Goal: Understand process/instructions: Learn how to perform a task or action

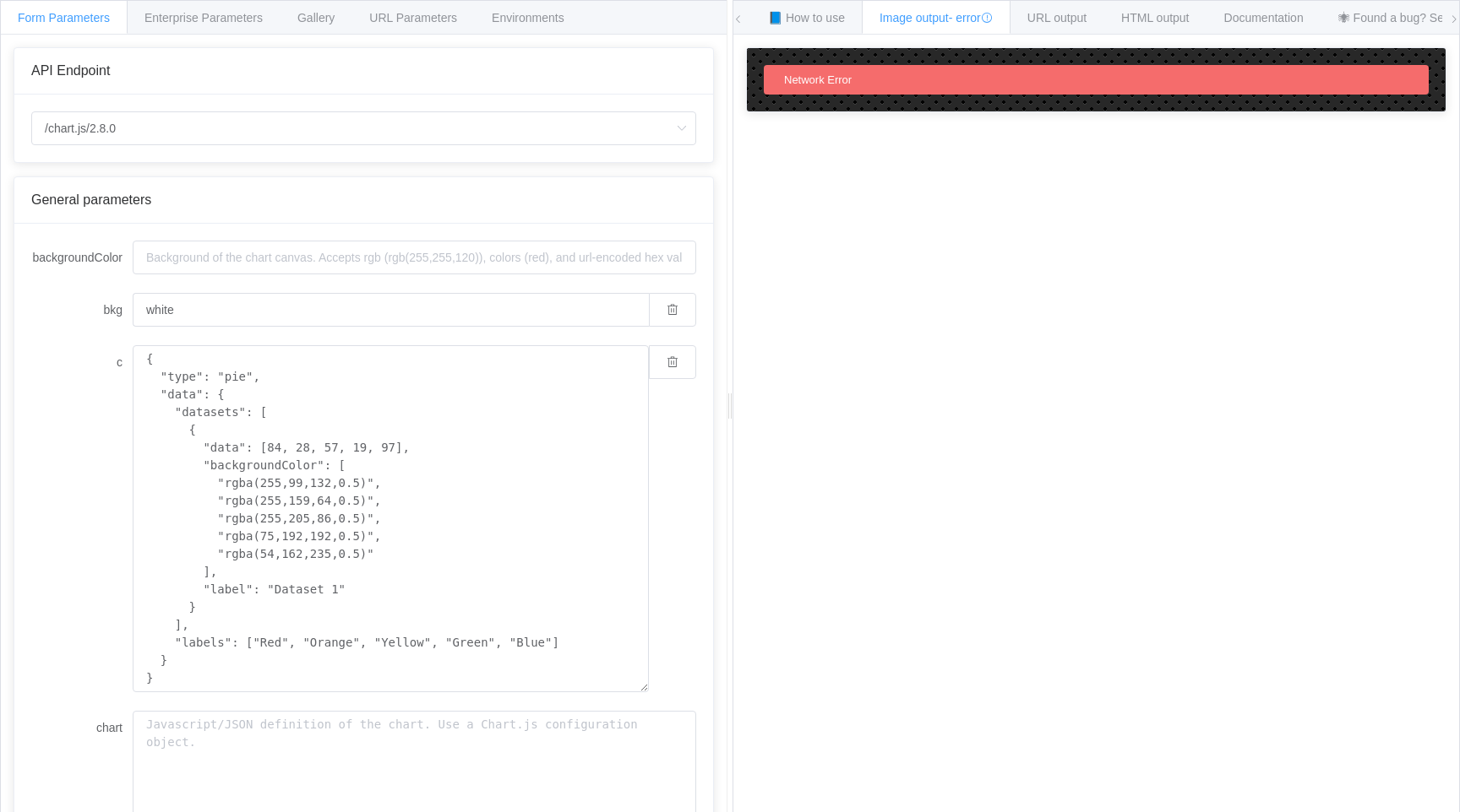
click at [652, 22] on div "Form Parameters Enterprise Parameters Gallery URL Parameters Environments" at bounding box center [364, 17] width 726 height 34
click at [1085, 16] on span "URL output" at bounding box center [1058, 17] width 59 height 13
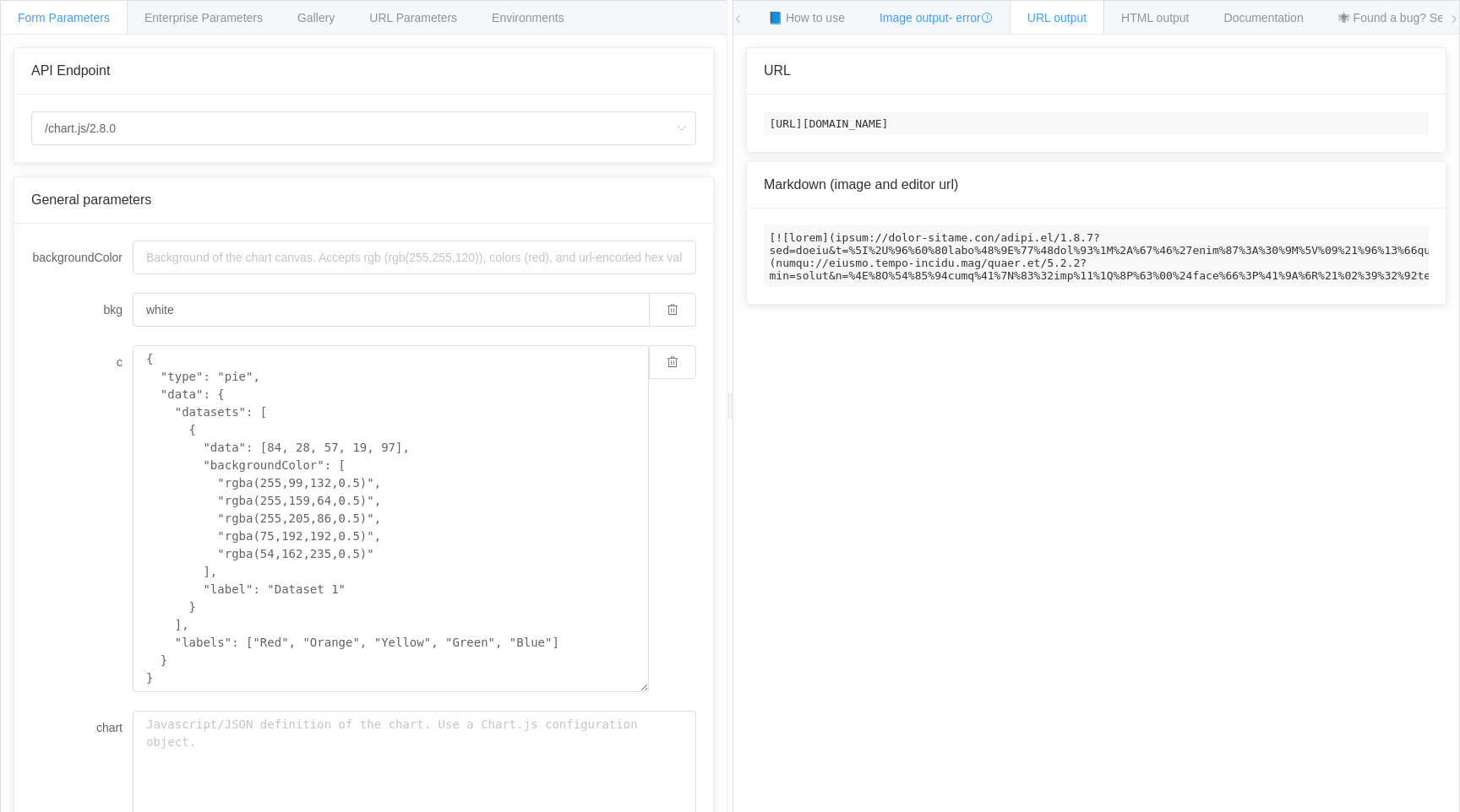
click at [935, 21] on span "Image output - error" at bounding box center [936, 17] width 113 height 13
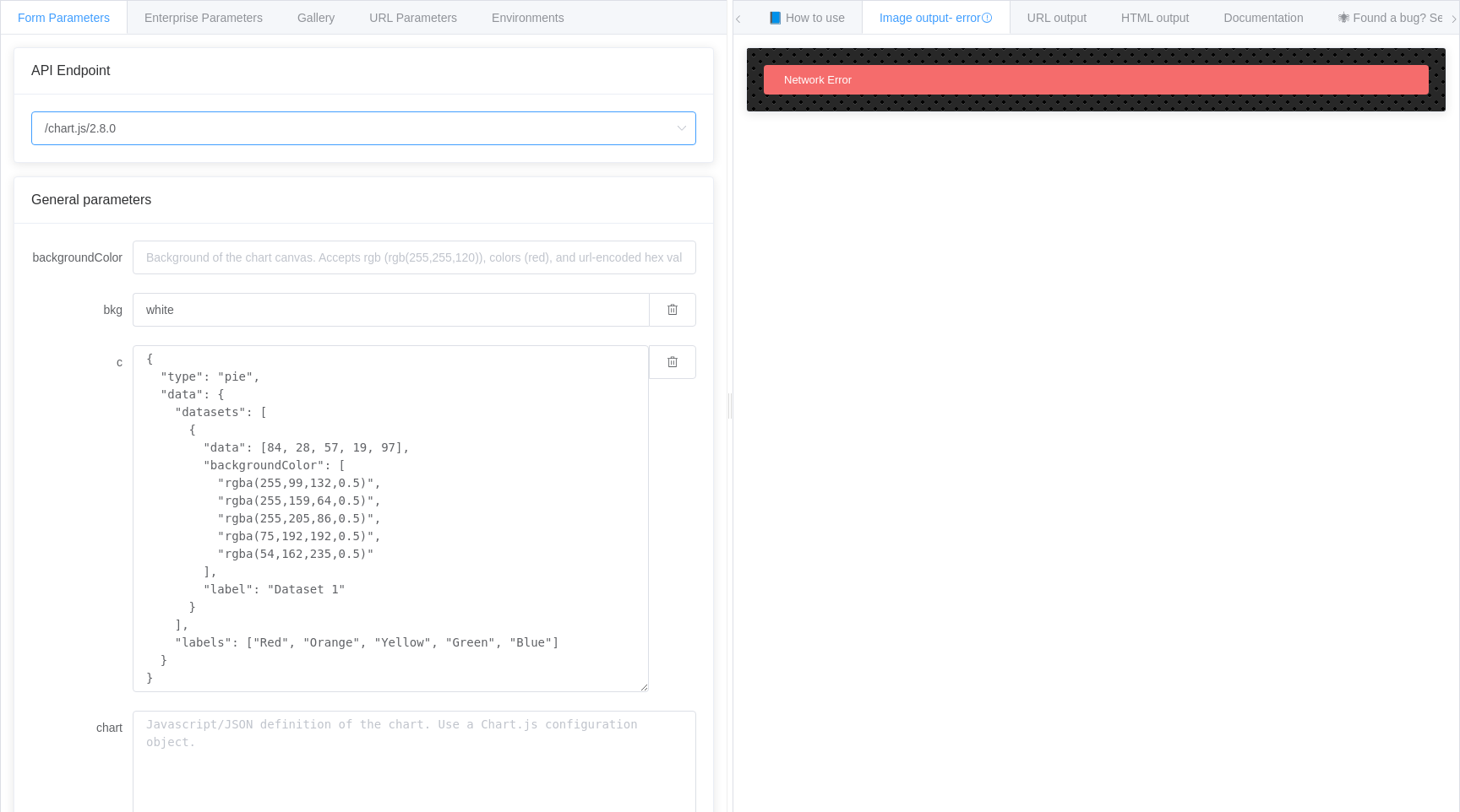
click at [183, 130] on input "/chart.js/2.8.0" at bounding box center [364, 127] width 665 height 34
click at [138, 171] on li "/chart" at bounding box center [364, 176] width 663 height 29
type input "/chart"
type input "20"
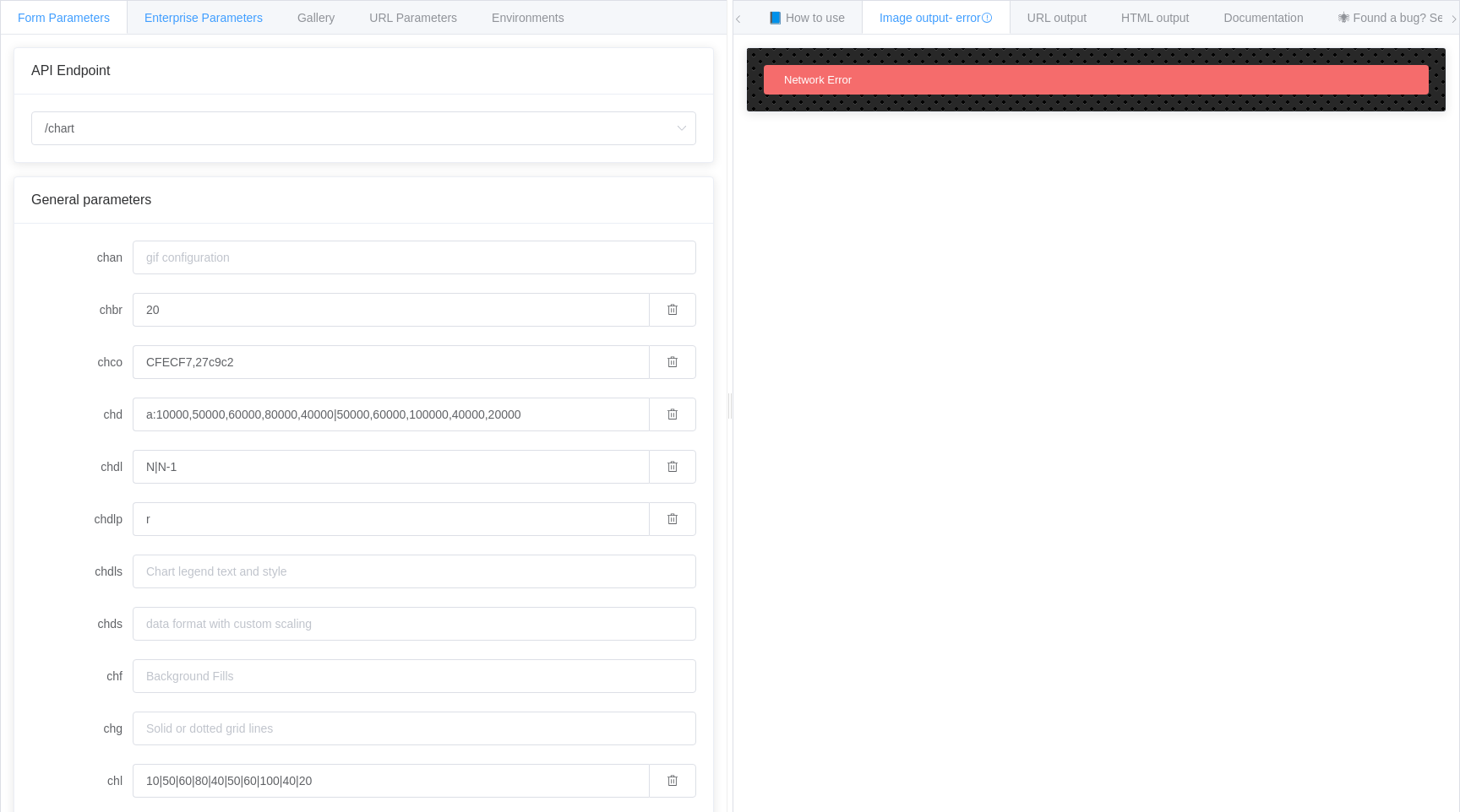
click at [204, 20] on span "Enterprise Parameters" at bounding box center [203, 17] width 118 height 13
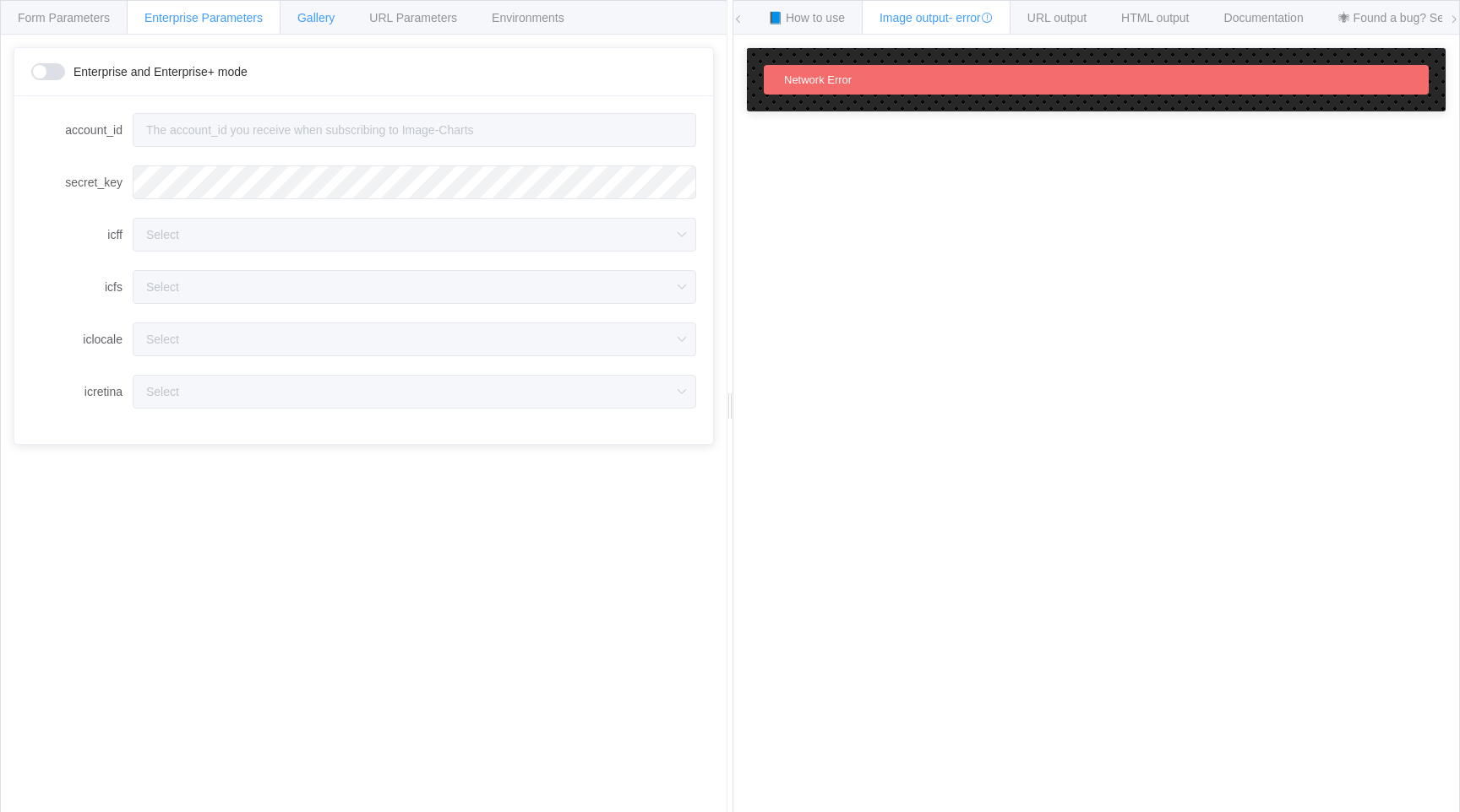
click at [319, 22] on span "Gallery" at bounding box center [315, 17] width 37 height 13
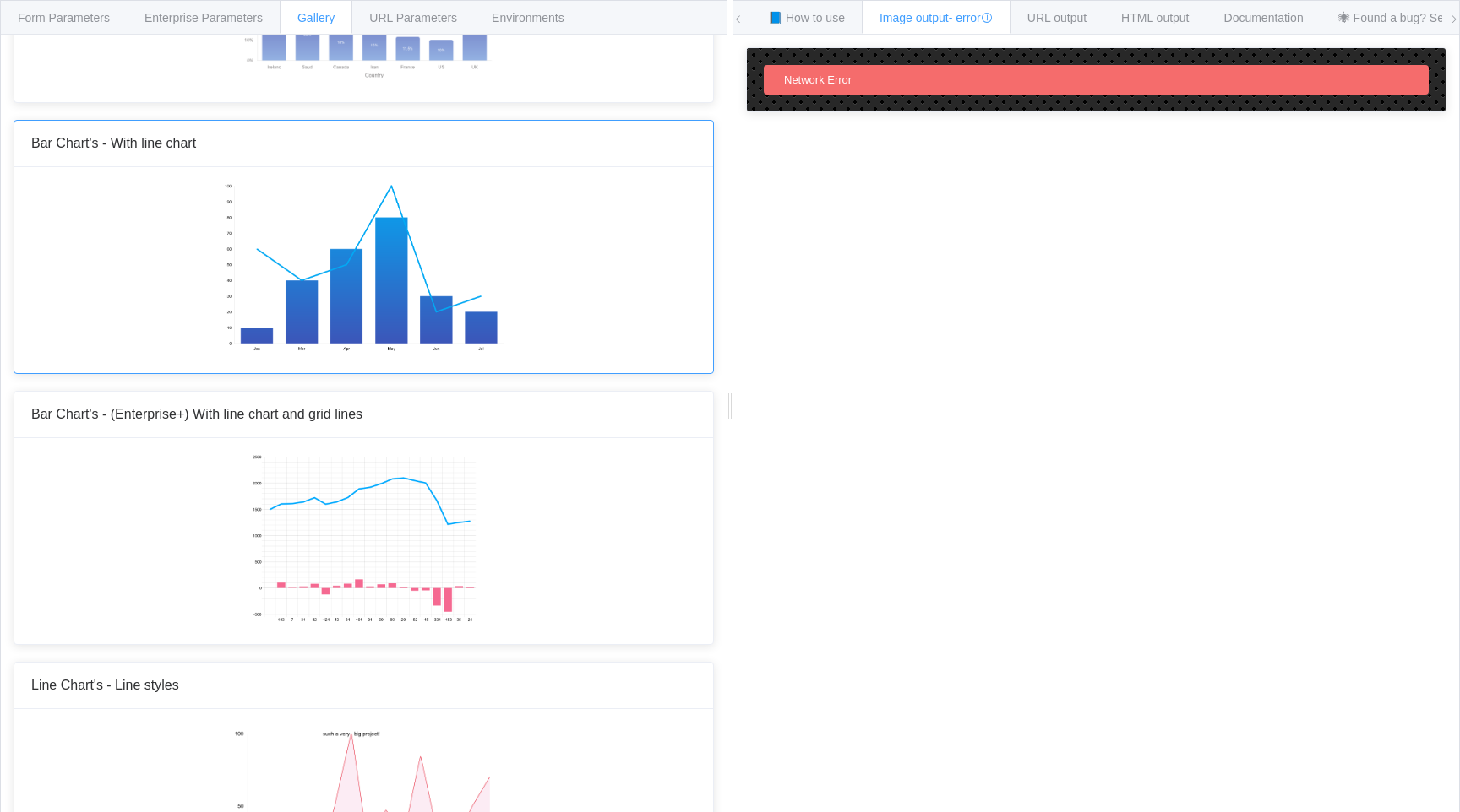
scroll to position [1159, 0]
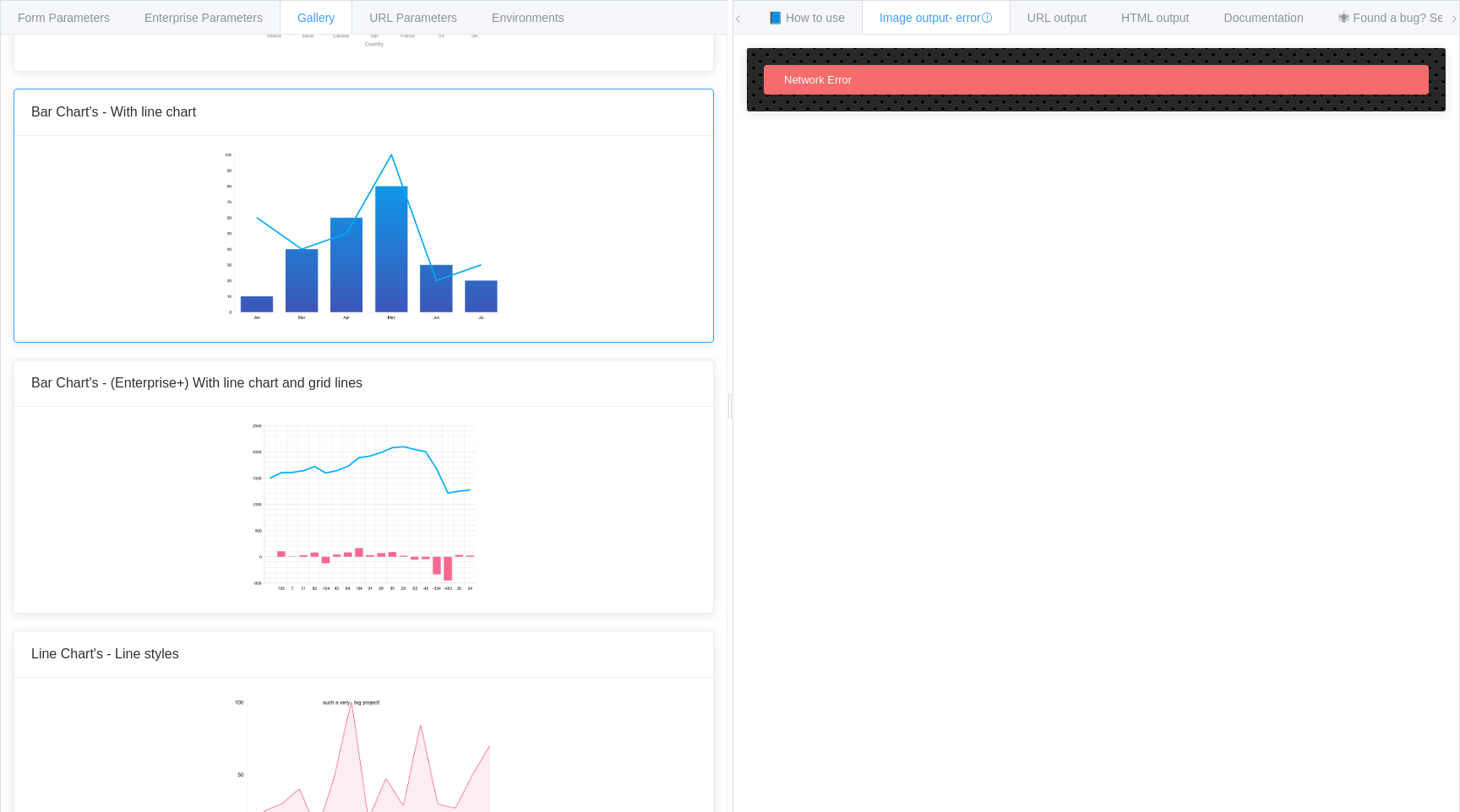
click at [196, 226] on div at bounding box center [363, 238] width 698 height 206
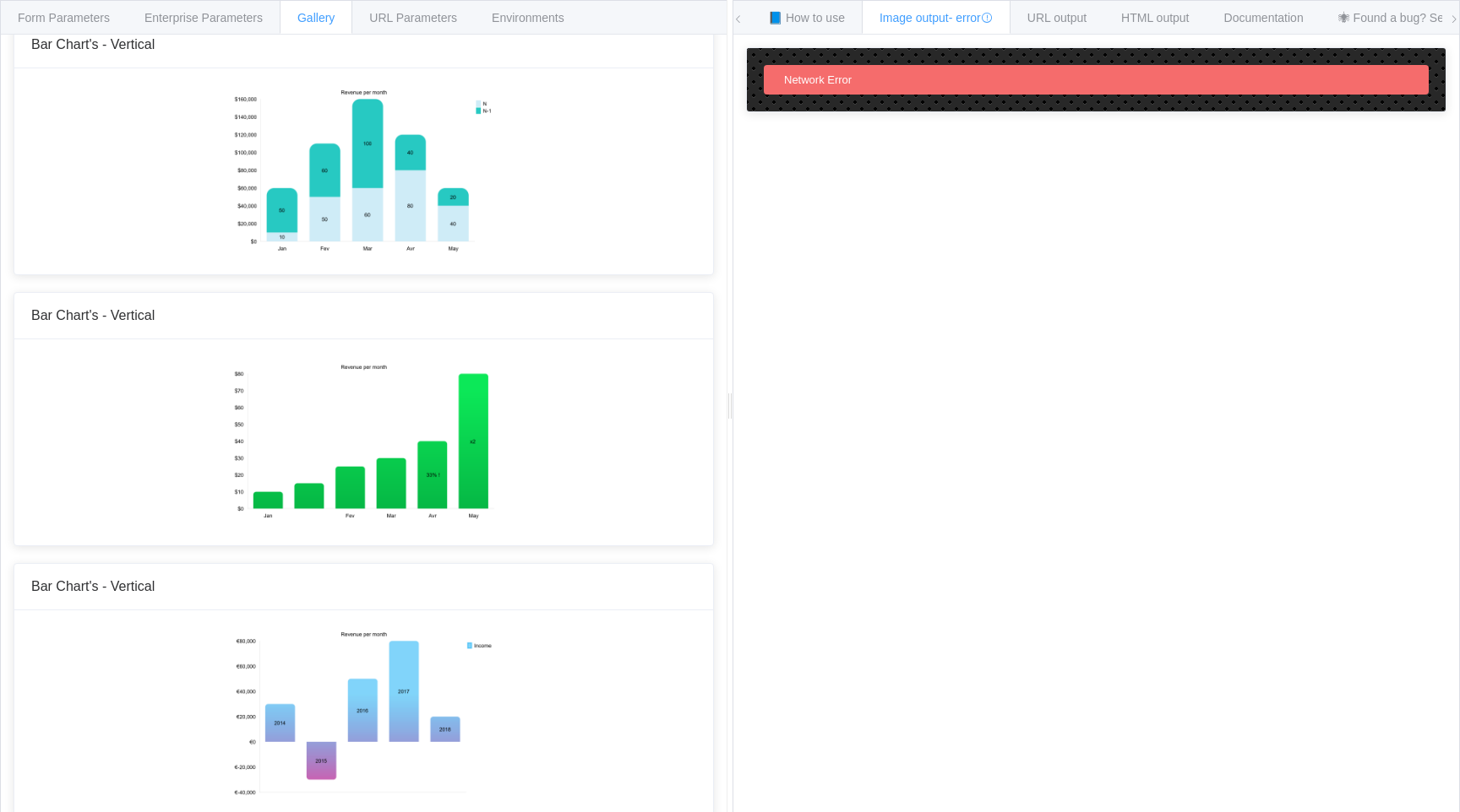
scroll to position [0, 0]
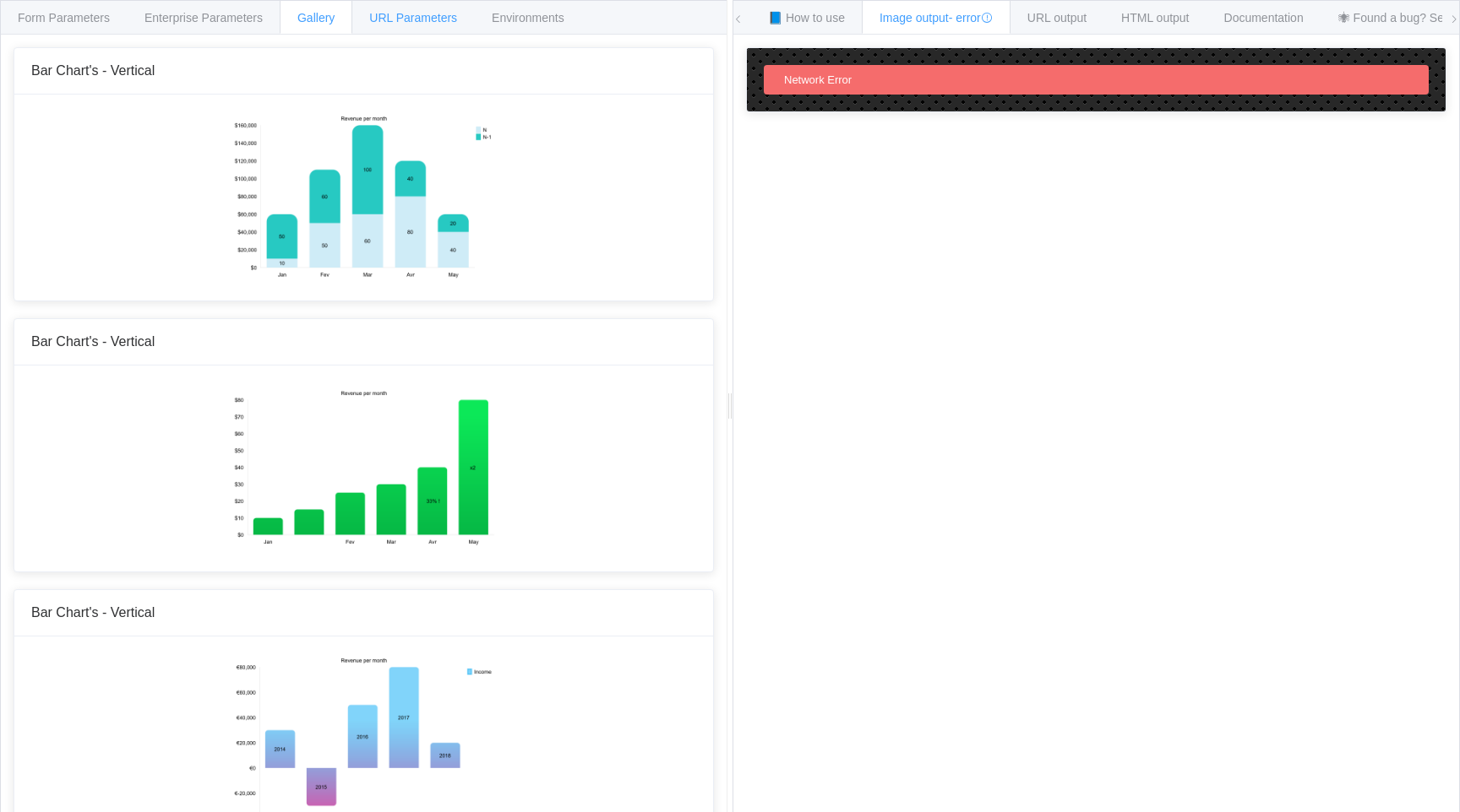
click at [439, 8] on div "URL Parameters" at bounding box center [413, 16] width 124 height 34
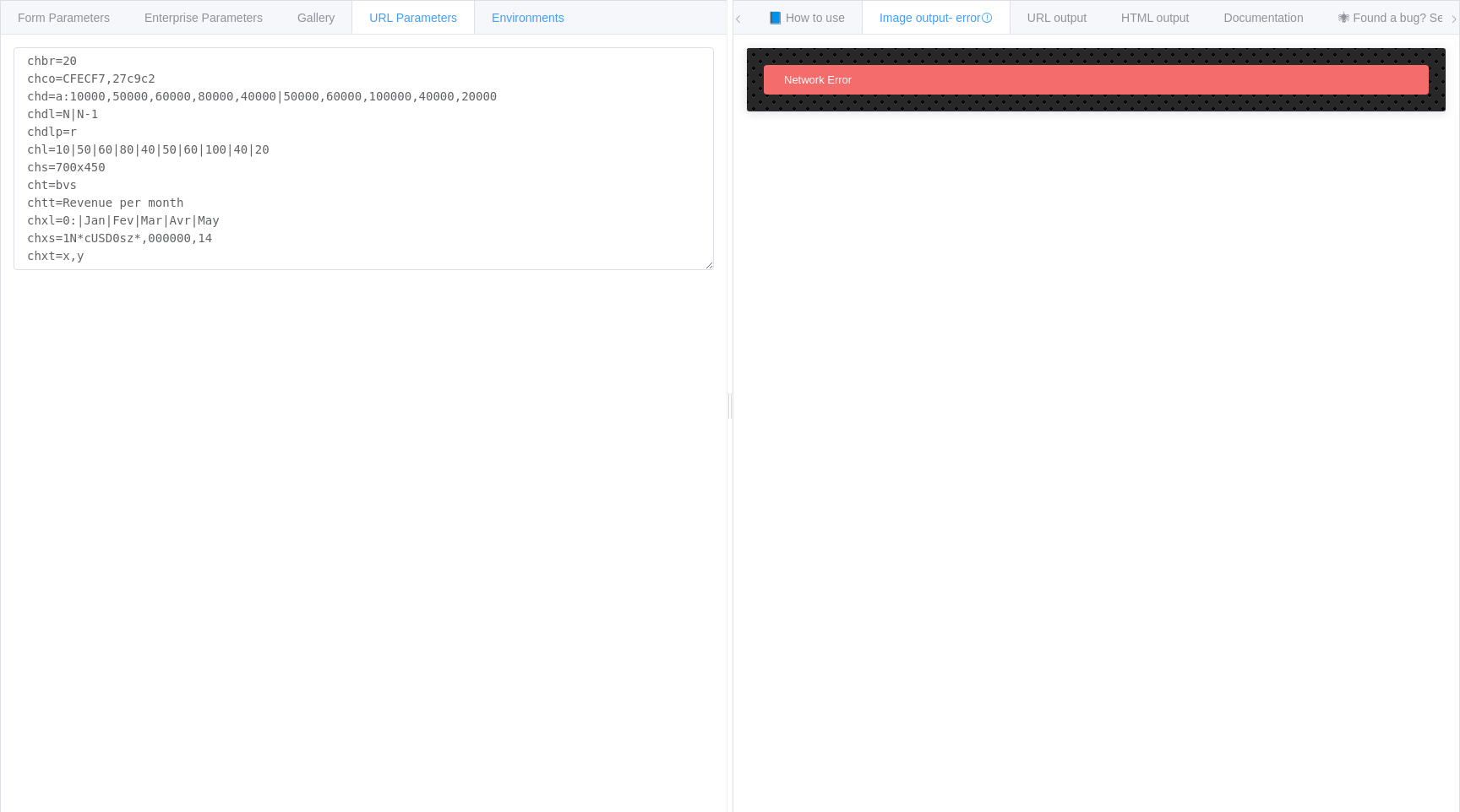
click at [526, 23] on span "Environments" at bounding box center [528, 17] width 73 height 13
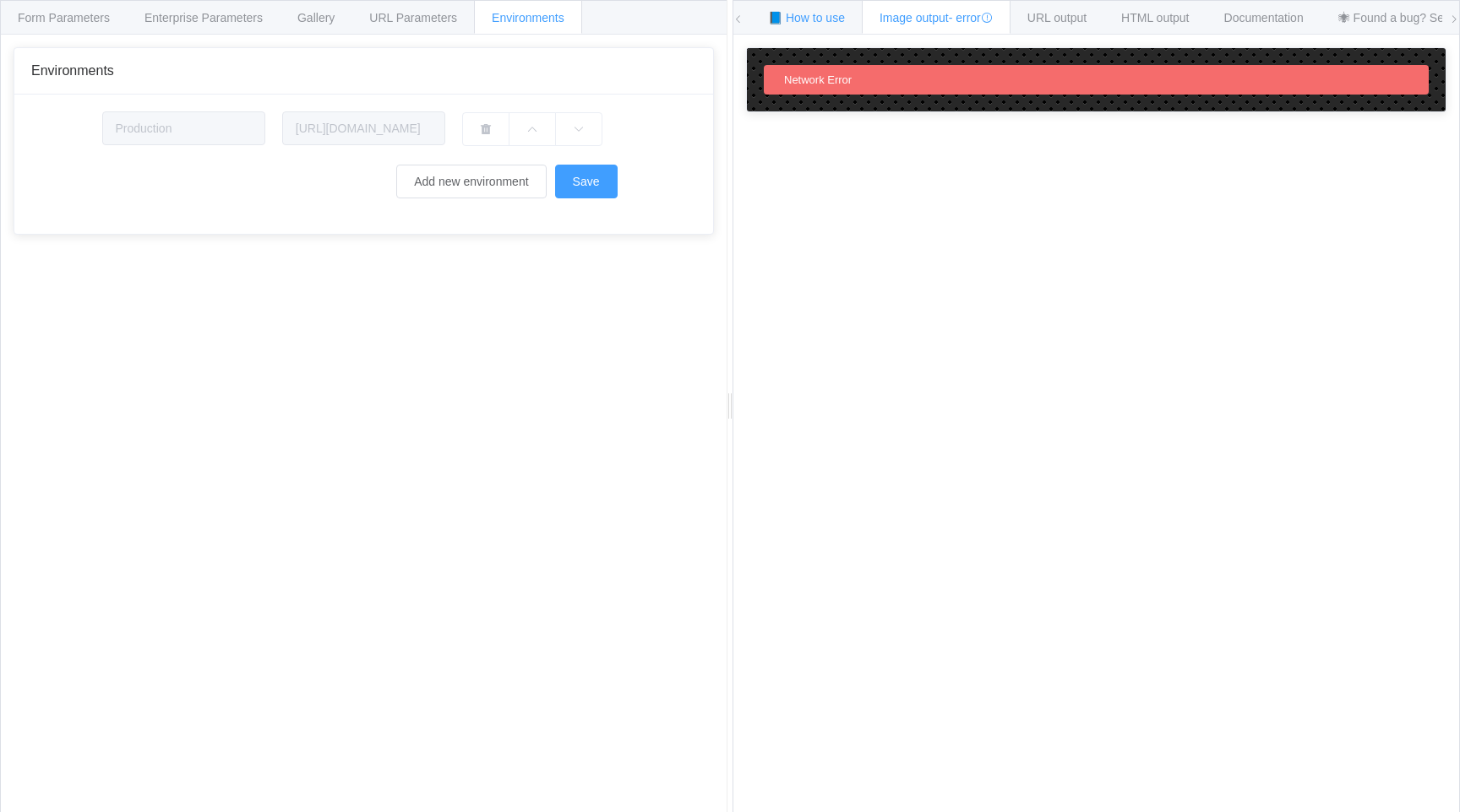
click at [820, 10] on div "📘 How to use" at bounding box center [806, 16] width 112 height 34
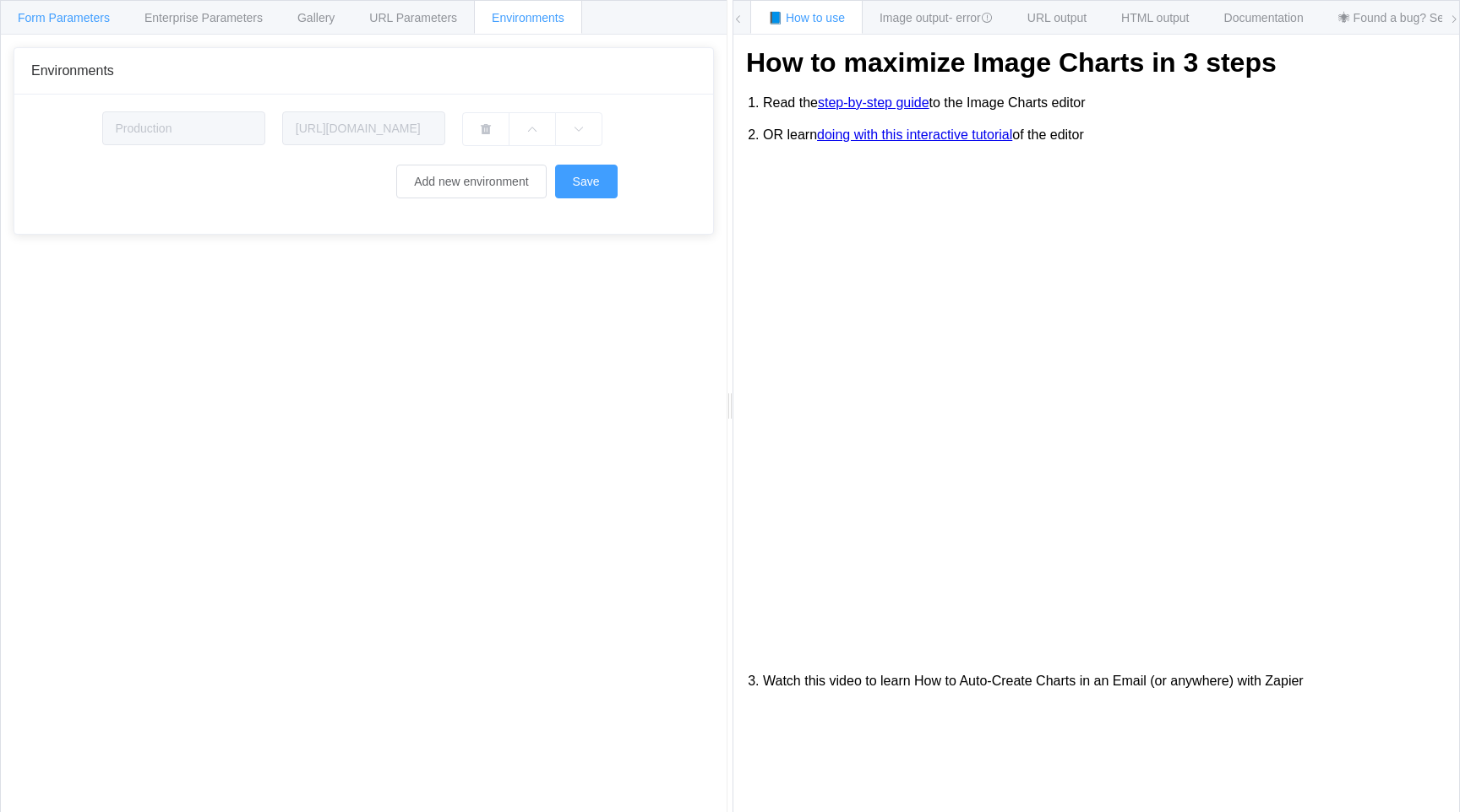
click at [99, 10] on div "Form Parameters" at bounding box center [63, 16] width 127 height 34
